Goal: Information Seeking & Learning: Learn about a topic

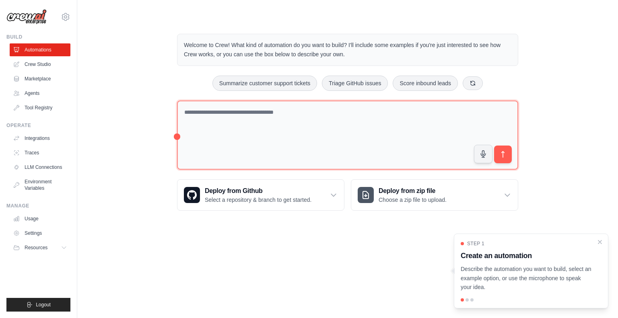
drag, startPoint x: 175, startPoint y: 136, endPoint x: 178, endPoint y: 126, distance: 10.7
click at [178, 126] on div "Welcome to Crew! What kind of automation do you want to build? I'll include som…" at bounding box center [347, 122] width 360 height 203
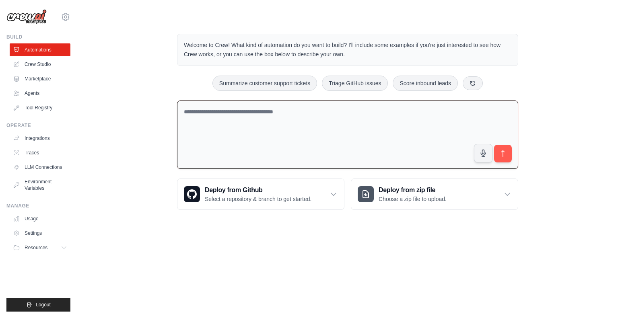
click at [228, 127] on textarea at bounding box center [347, 135] width 341 height 69
click at [37, 62] on link "Crew Studio" at bounding box center [40, 64] width 61 height 13
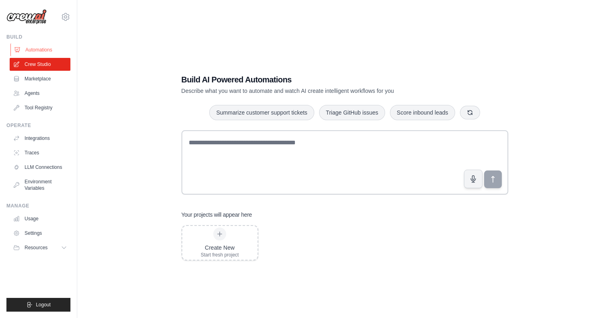
click at [45, 51] on link "Automations" at bounding box center [40, 49] width 61 height 13
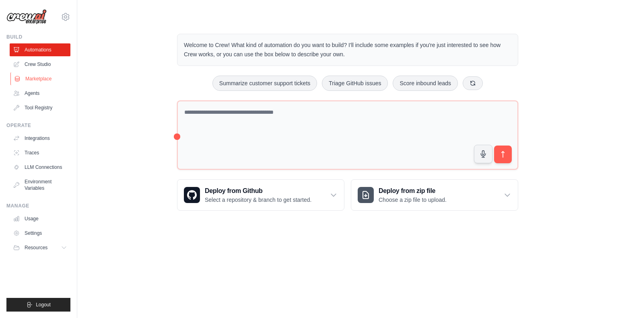
click at [46, 76] on link "Marketplace" at bounding box center [40, 78] width 61 height 13
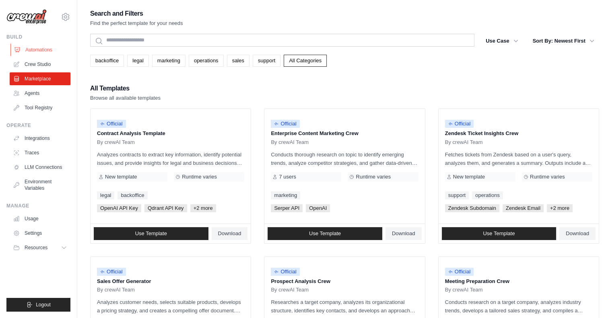
click at [53, 53] on link "Automations" at bounding box center [40, 49] width 61 height 13
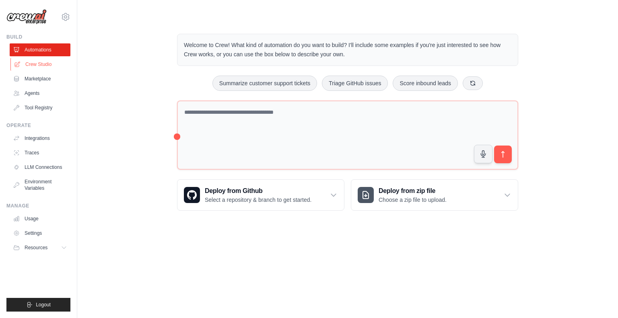
click at [51, 62] on link "Crew Studio" at bounding box center [40, 64] width 61 height 13
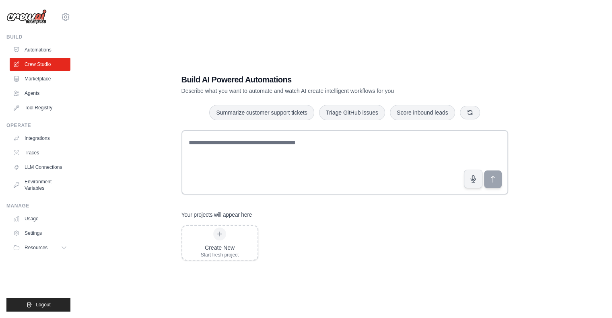
click at [50, 81] on link "Marketplace" at bounding box center [40, 78] width 61 height 13
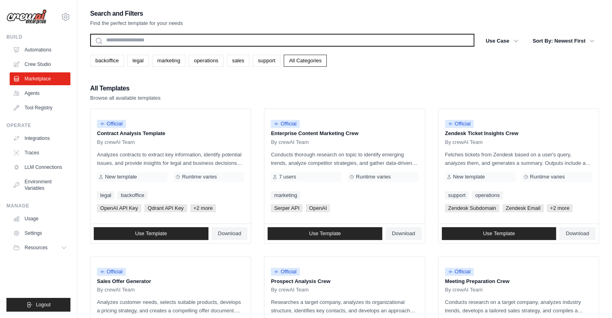
click at [203, 37] on input "text" at bounding box center [282, 40] width 384 height 13
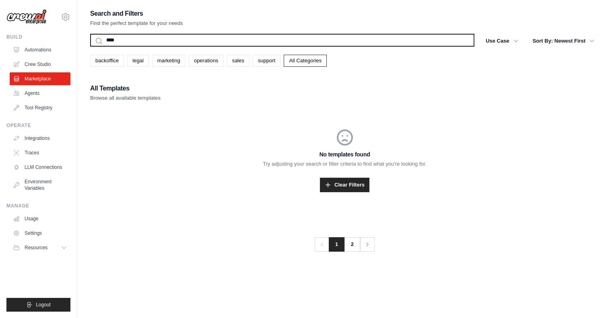
type input "***"
click at [90, 46] on button "Search" at bounding box center [90, 46] width 0 height 0
click at [211, 43] on input "***" at bounding box center [282, 40] width 384 height 13
type input "*"
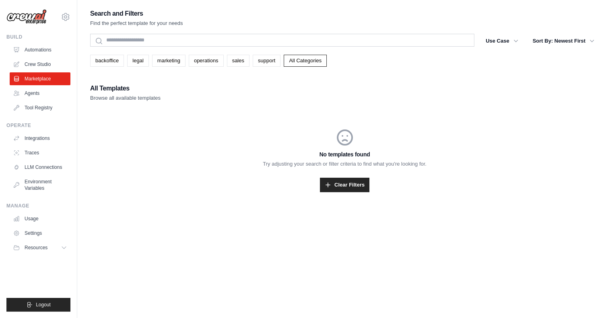
click at [139, 82] on div "Search and Filters Find the perfect template for your needs Search Use Case bac…" at bounding box center [344, 110] width 509 height 204
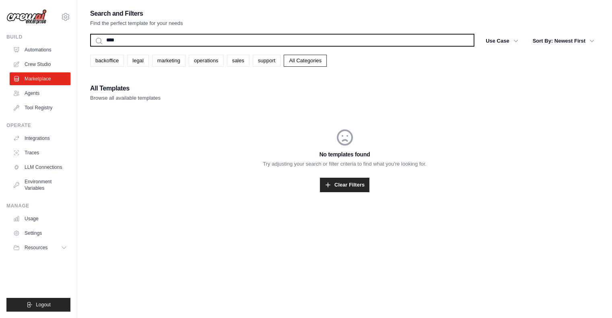
click at [138, 35] on input "***" at bounding box center [282, 40] width 384 height 13
type input "*"
click at [90, 46] on button "Search" at bounding box center [90, 46] width 0 height 0
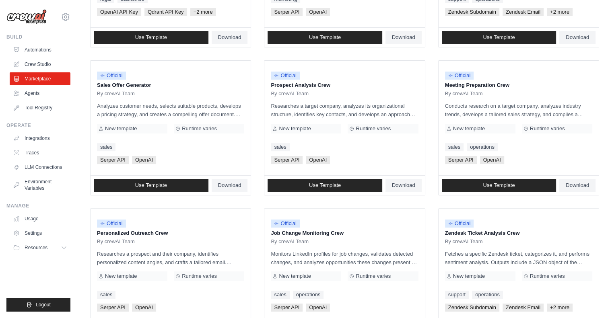
scroll to position [201, 0]
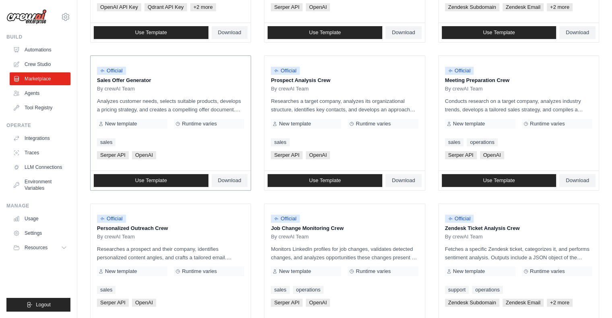
click at [164, 99] on p "Analyzes customer needs, selects suitable products, develops a pricing strategy…" at bounding box center [170, 105] width 147 height 17
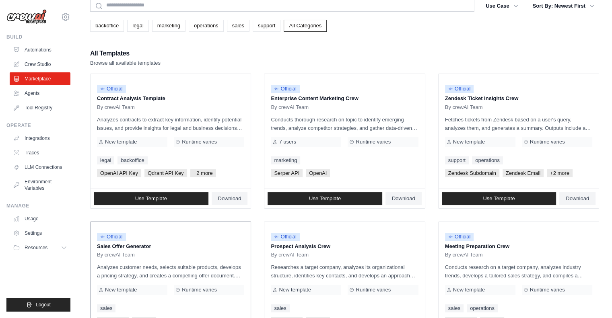
scroll to position [0, 0]
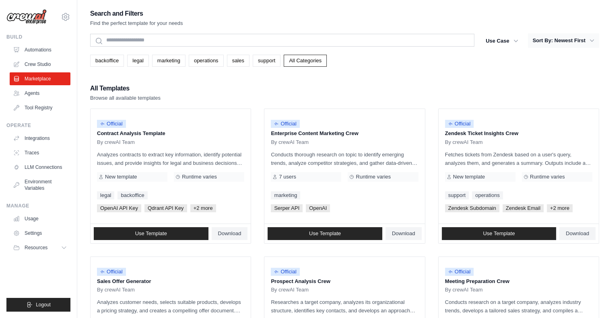
click at [581, 37] on button "Sort By: Newest First" at bounding box center [563, 40] width 71 height 14
click at [201, 66] on link "operations" at bounding box center [206, 61] width 35 height 12
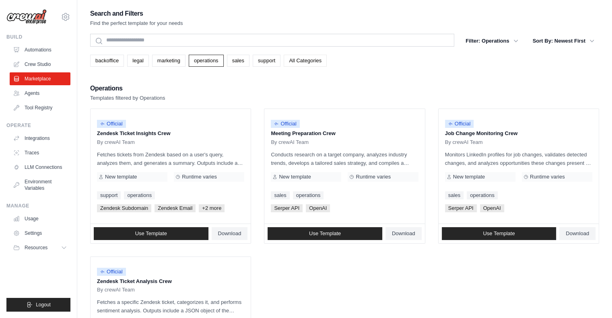
click at [308, 59] on link "All Categories" at bounding box center [305, 61] width 43 height 12
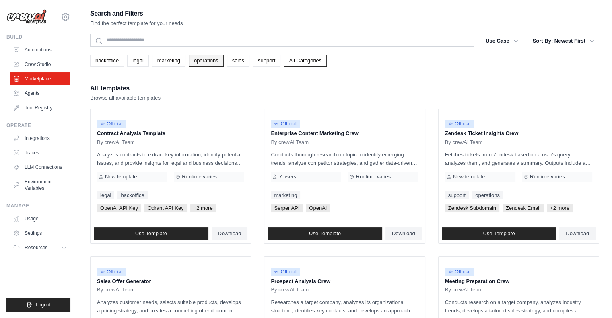
click at [209, 61] on link "operations" at bounding box center [206, 61] width 35 height 12
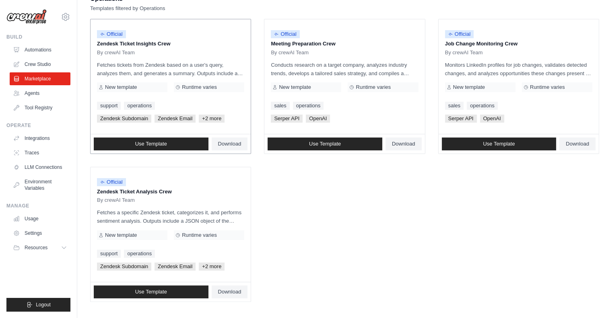
scroll to position [90, 0]
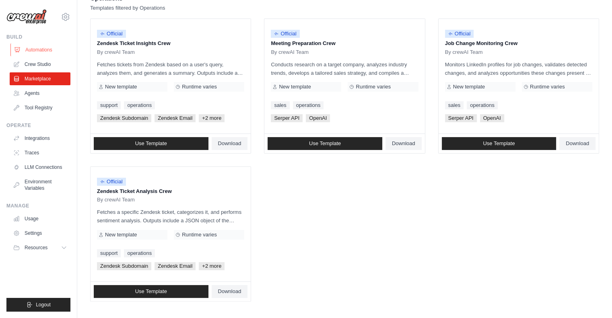
click at [43, 47] on link "Automations" at bounding box center [40, 49] width 61 height 13
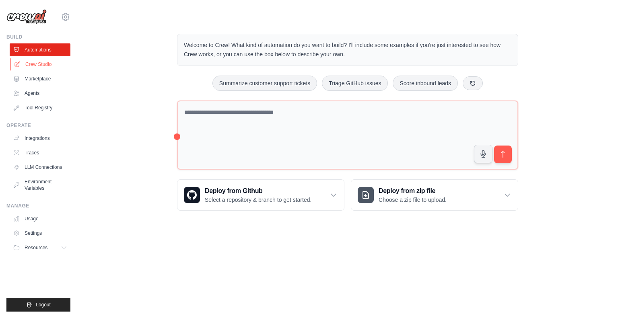
click at [44, 64] on link "Crew Studio" at bounding box center [40, 64] width 61 height 13
